Goal: Navigation & Orientation: Find specific page/section

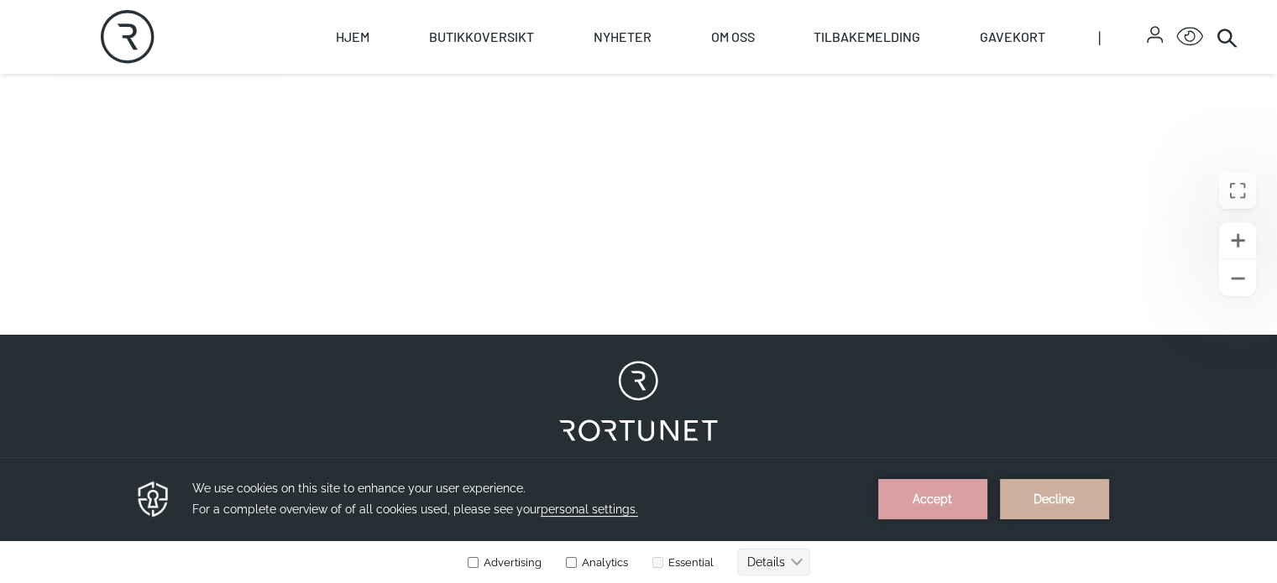
scroll to position [839, 0]
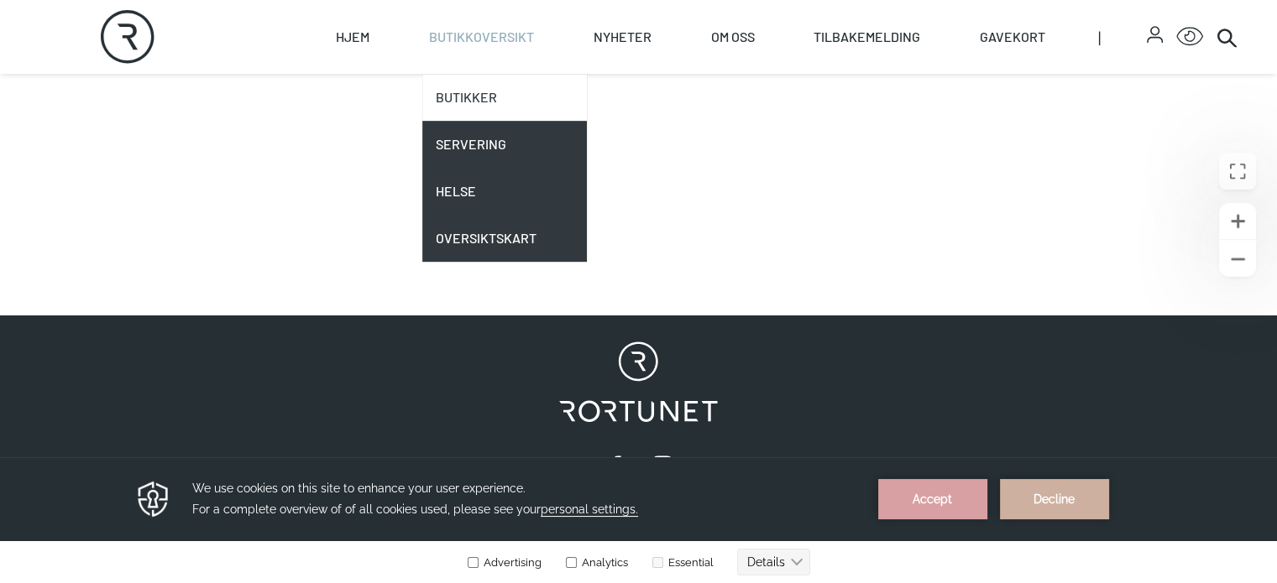
click at [543, 102] on link "Butikker" at bounding box center [504, 97] width 165 height 47
click at [534, 74] on link "Butikkoversikt" at bounding box center [481, 37] width 105 height 74
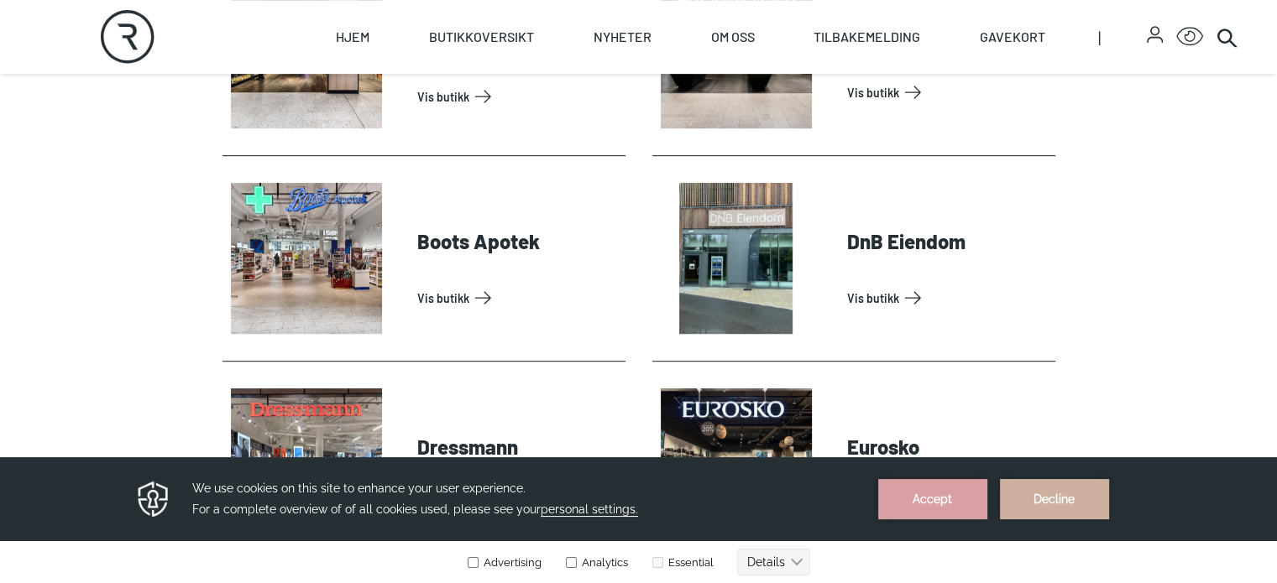
scroll to position [756, 0]
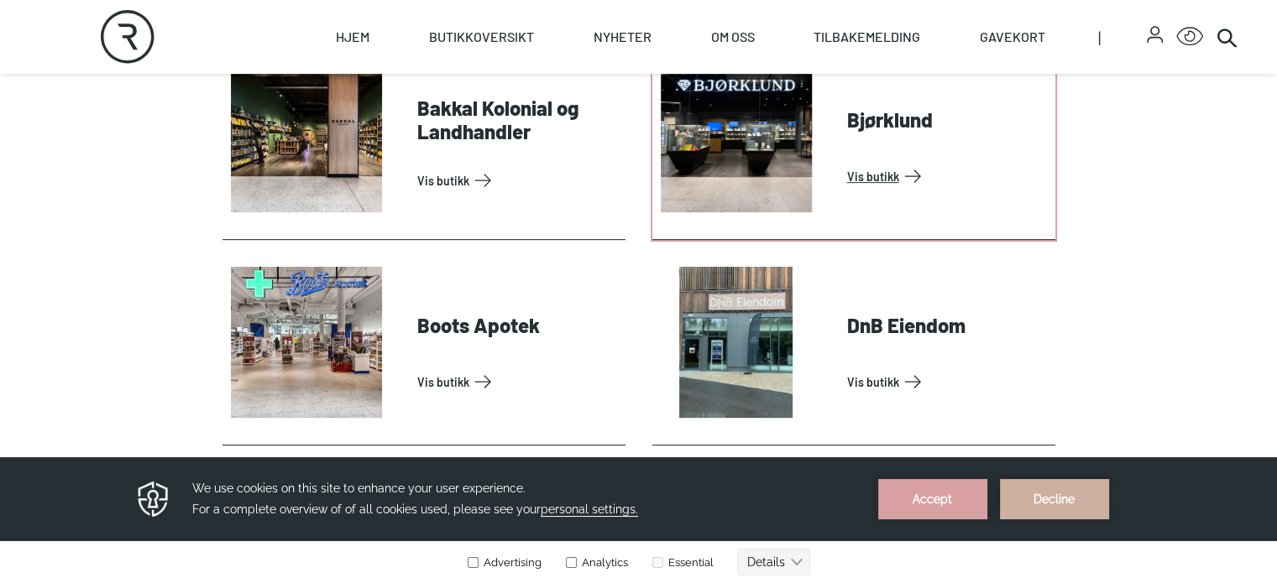
click at [860, 190] on link "Vis butikk" at bounding box center [947, 176] width 201 height 27
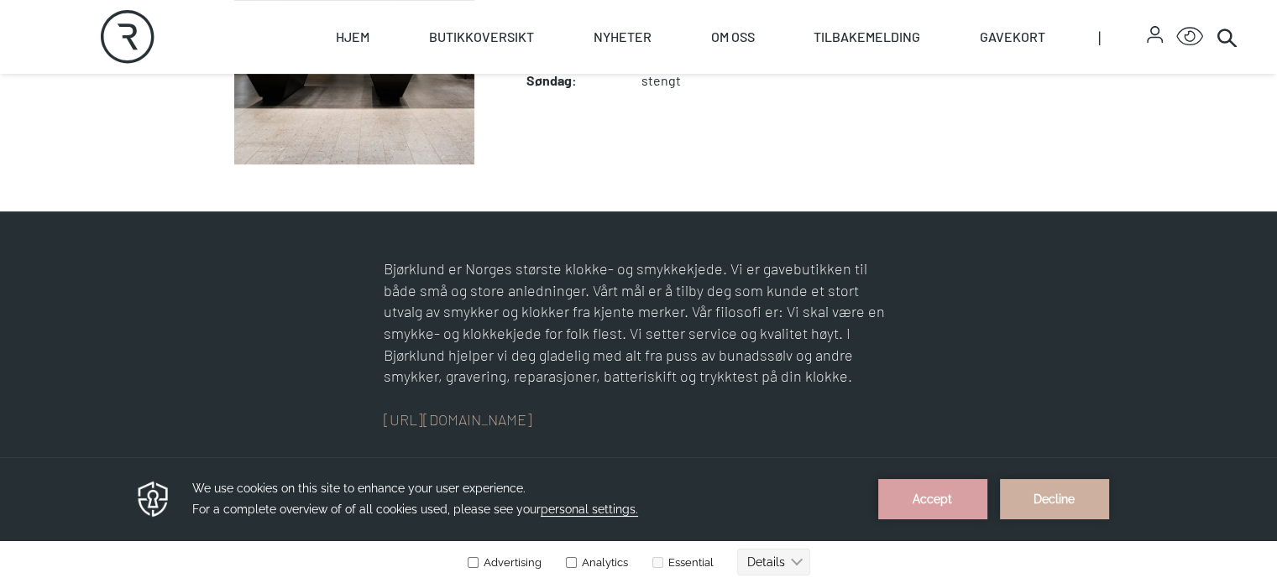
scroll to position [420, 0]
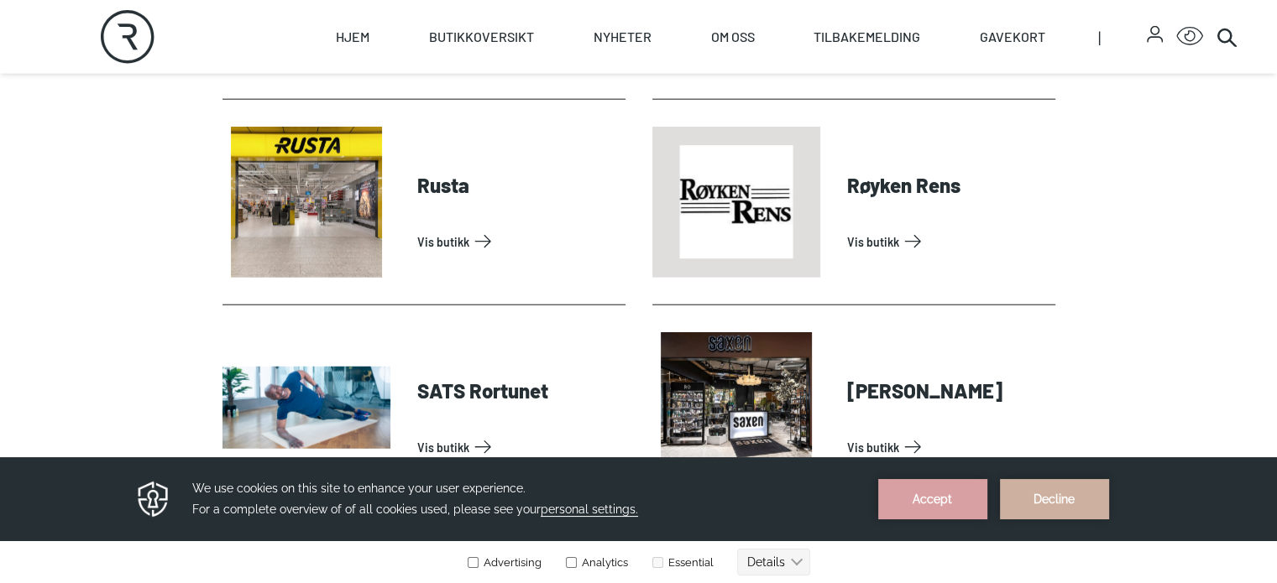
scroll to position [4197, 0]
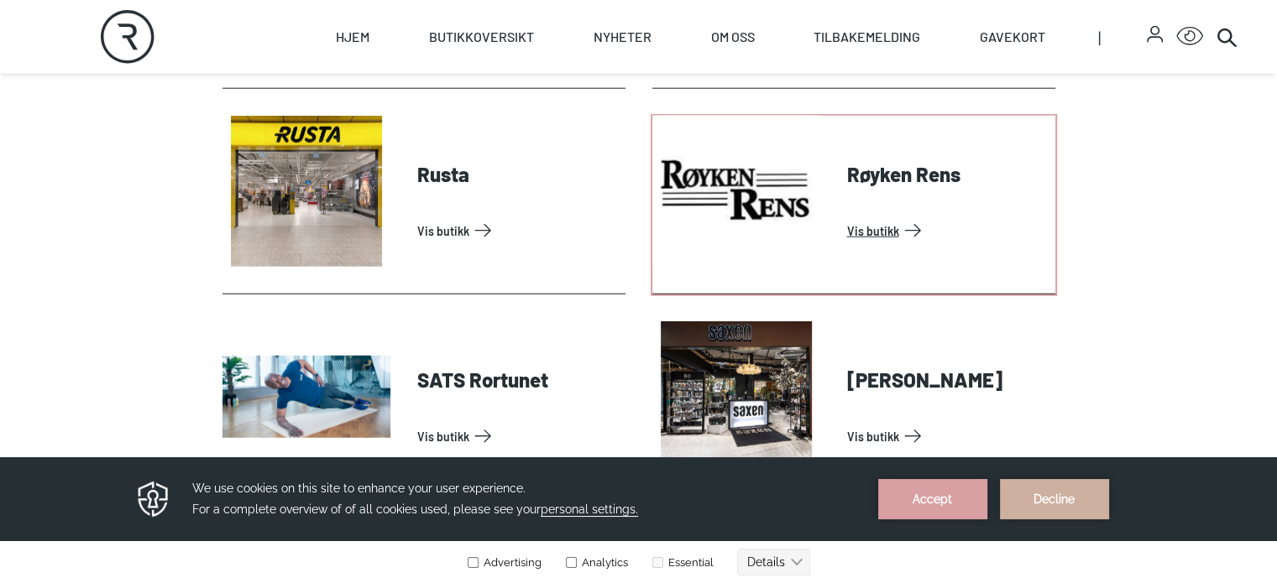
click at [908, 244] on link "Vis butikk" at bounding box center [947, 230] width 201 height 27
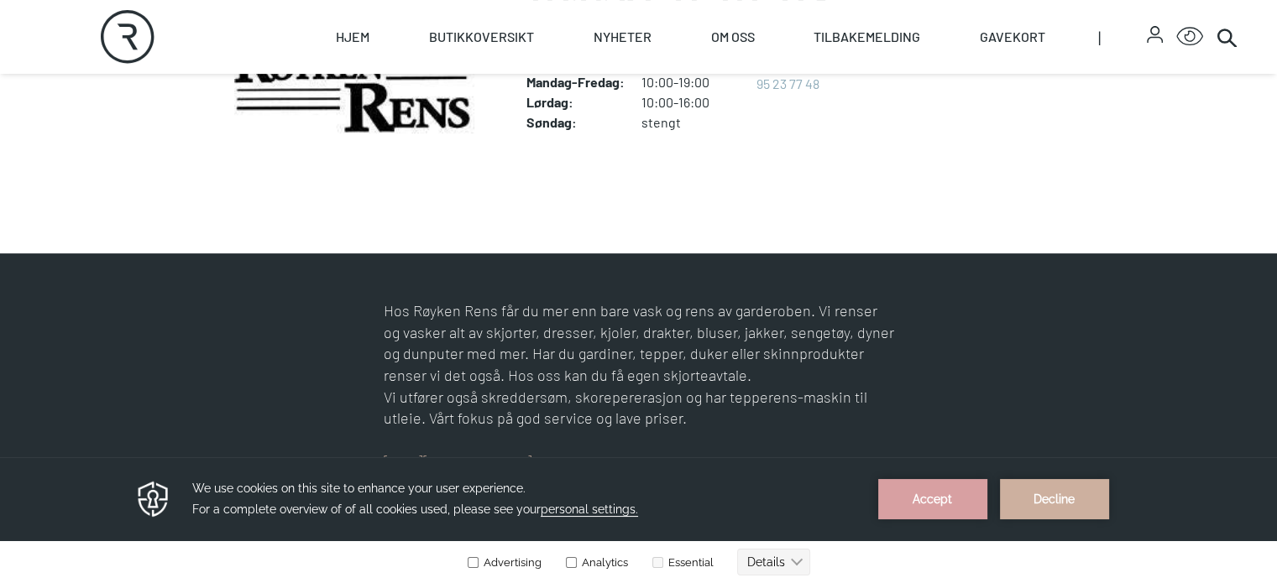
scroll to position [588, 0]
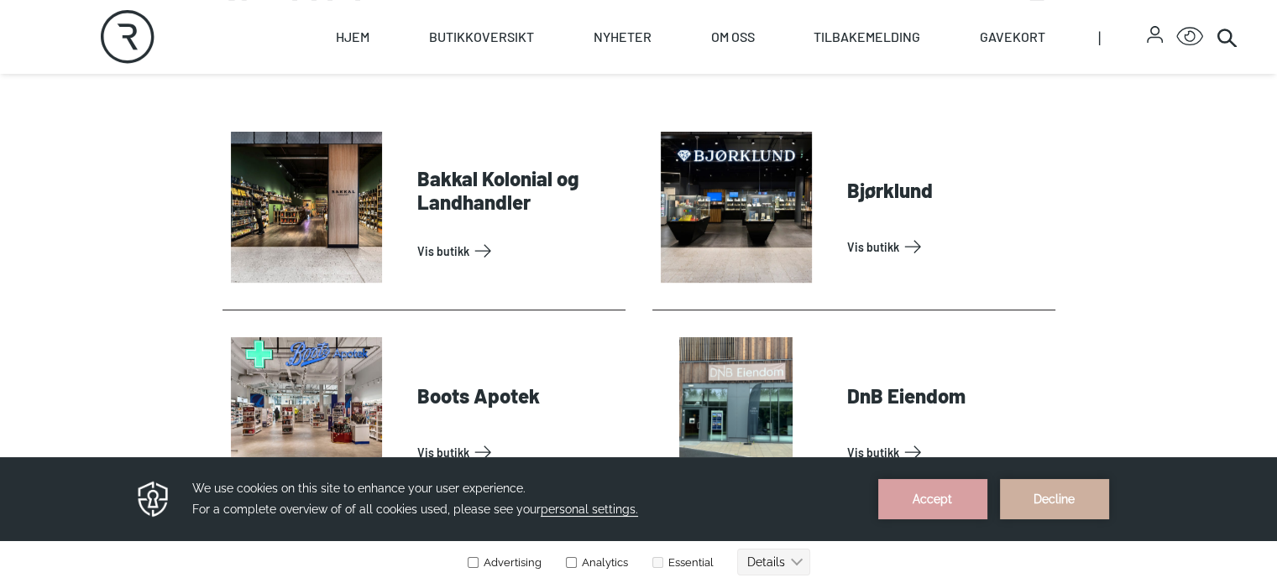
scroll to position [672, 0]
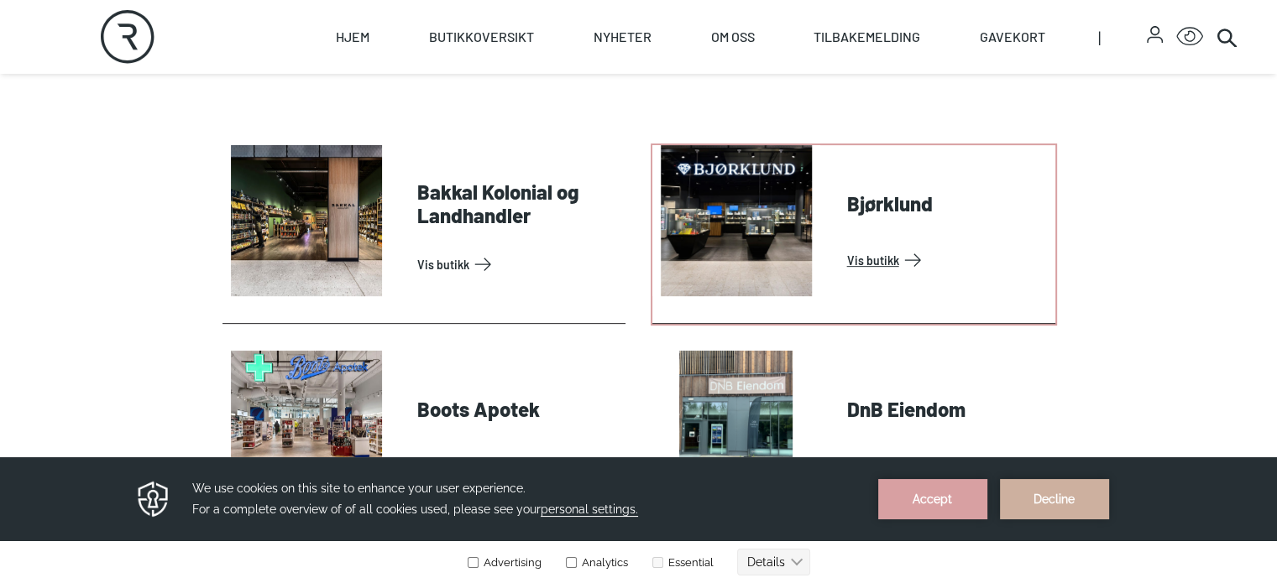
click at [899, 274] on link "Vis butikk" at bounding box center [947, 260] width 201 height 27
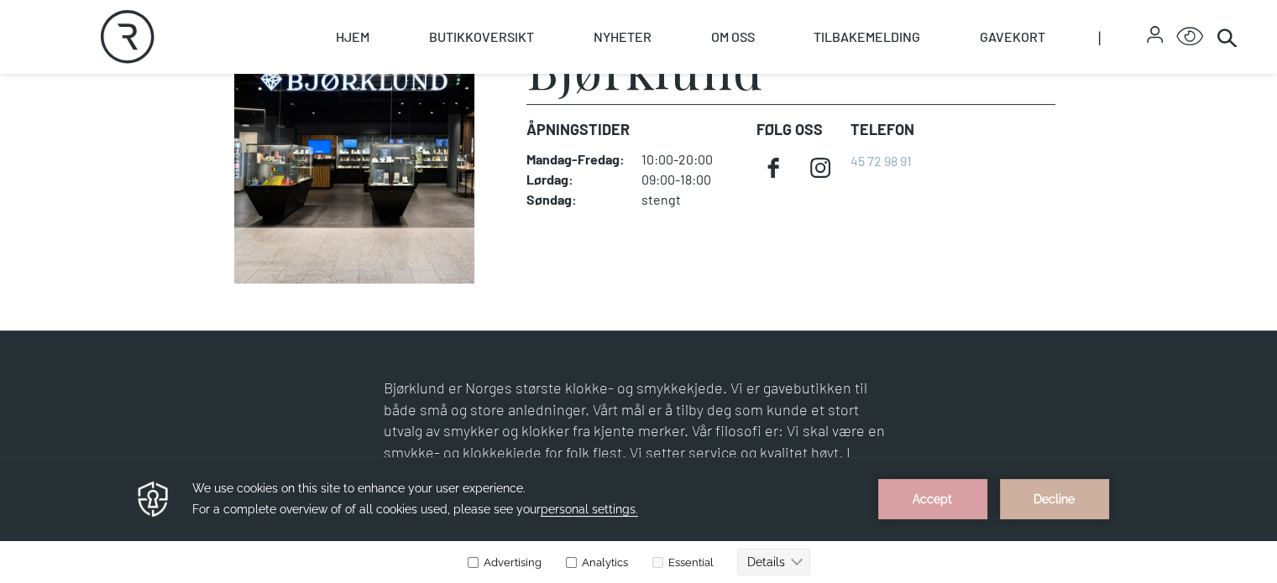
scroll to position [504, 0]
